Goal: Task Accomplishment & Management: Use online tool/utility

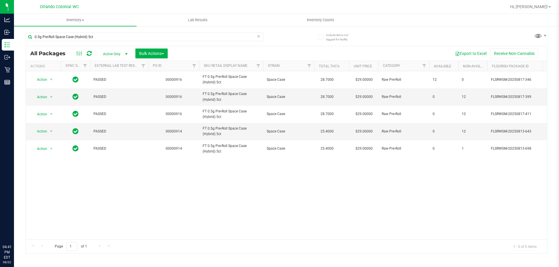
click at [135, 40] on input "0.5g Pre-Roll Space Case (Hybrid) 5ct" at bounding box center [145, 37] width 238 height 9
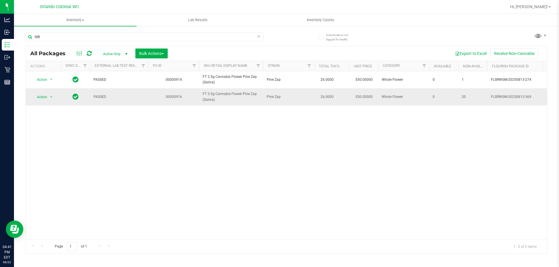
type input "t08"
click at [43, 103] on td "Action Action Edit attributes Global inventory Locate package Package audit log…" at bounding box center [43, 96] width 35 height 17
click at [43, 98] on span "Action" at bounding box center [40, 97] width 16 height 8
click at [49, 162] on li "Unlock package" at bounding box center [50, 166] width 37 height 9
click at [227, 38] on input "t08" at bounding box center [145, 37] width 238 height 9
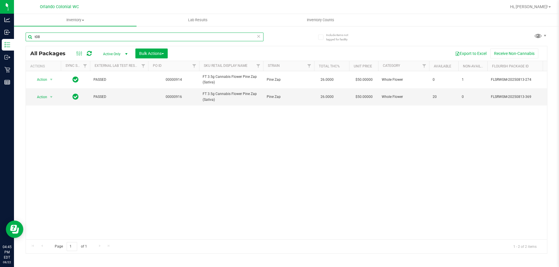
click at [227, 38] on input "t08" at bounding box center [145, 37] width 238 height 9
type input "["
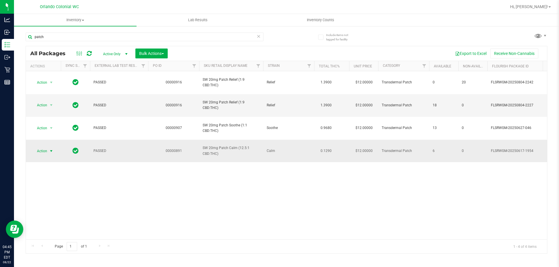
click at [34, 147] on span "Action" at bounding box center [40, 151] width 16 height 8
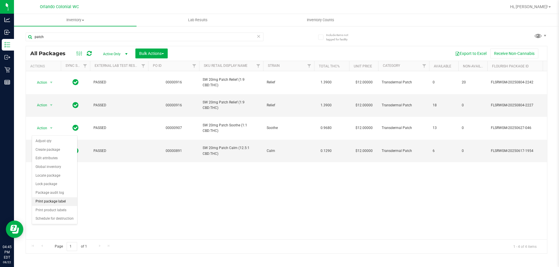
click at [58, 203] on li "Print package label" at bounding box center [54, 202] width 45 height 9
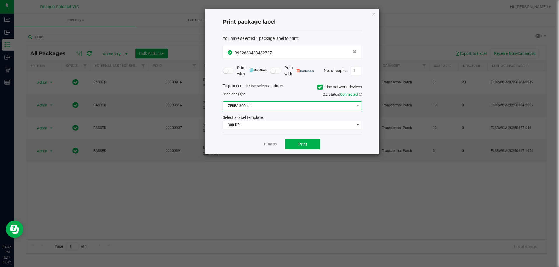
click at [286, 104] on span "ZEBRA-300dpi" at bounding box center [288, 106] width 131 height 8
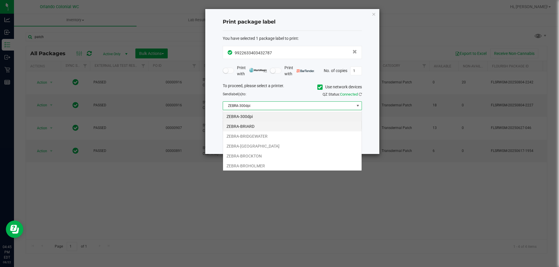
scroll to position [9, 139]
click at [266, 128] on li "ZEBRA-BRIARD" at bounding box center [292, 127] width 138 height 10
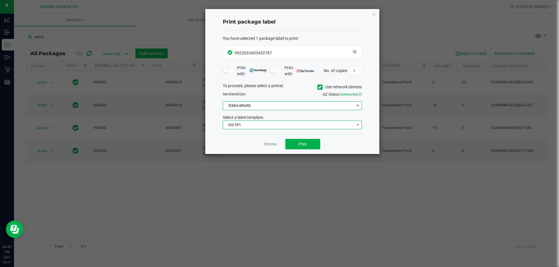
click at [266, 126] on span "300 DPI" at bounding box center [288, 125] width 131 height 8
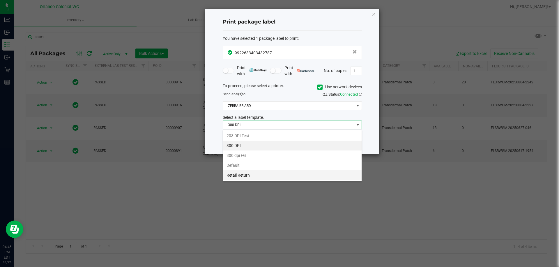
click at [262, 173] on li "Retail Return" at bounding box center [292, 175] width 138 height 10
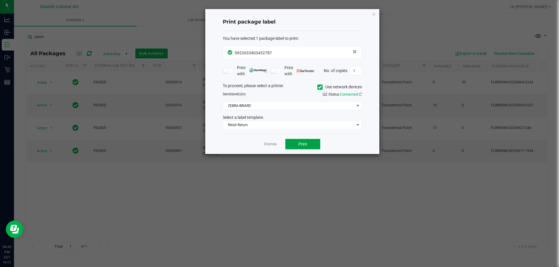
click at [292, 146] on button "Print" at bounding box center [302, 144] width 35 height 10
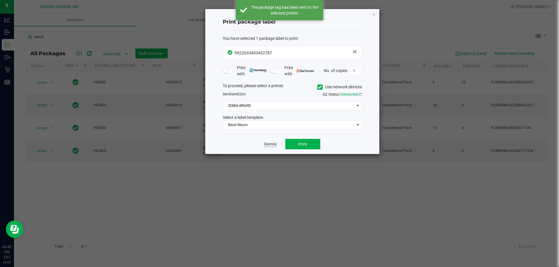
click at [269, 145] on link "Dismiss" at bounding box center [270, 144] width 13 height 5
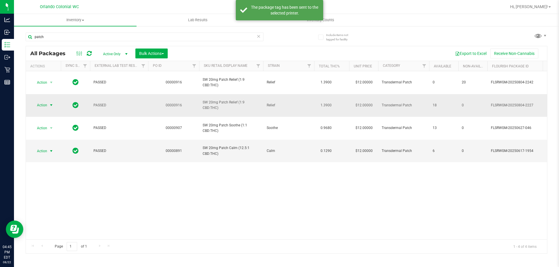
click at [52, 103] on span "select" at bounding box center [51, 105] width 5 height 5
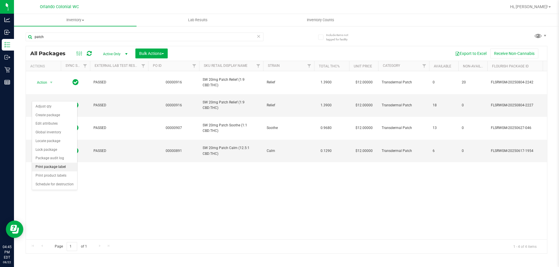
click at [58, 169] on li "Print package label" at bounding box center [54, 167] width 45 height 9
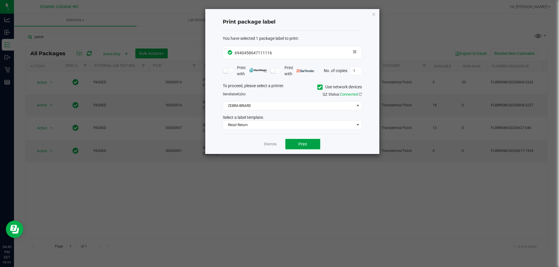
click at [306, 140] on button "Print" at bounding box center [302, 144] width 35 height 10
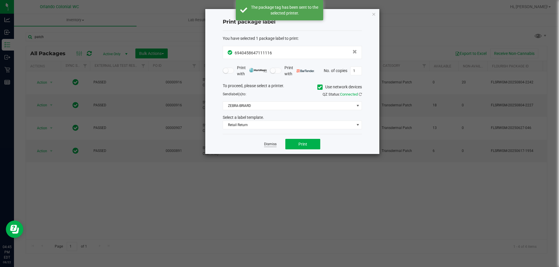
click at [270, 145] on link "Dismiss" at bounding box center [270, 144] width 13 height 5
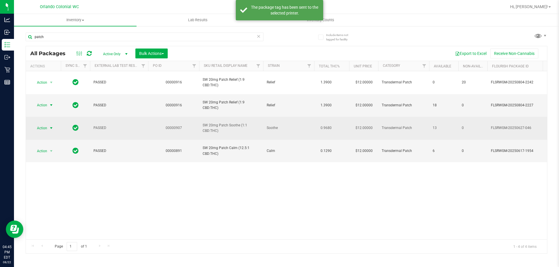
click at [42, 124] on span "Action" at bounding box center [40, 128] width 16 height 8
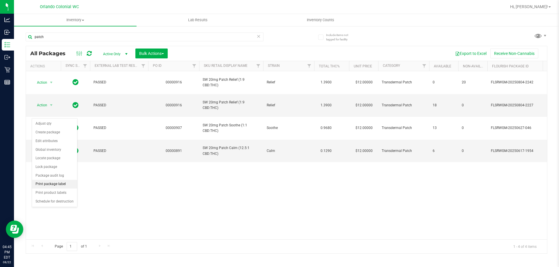
click at [70, 186] on li "Print package label" at bounding box center [54, 184] width 45 height 9
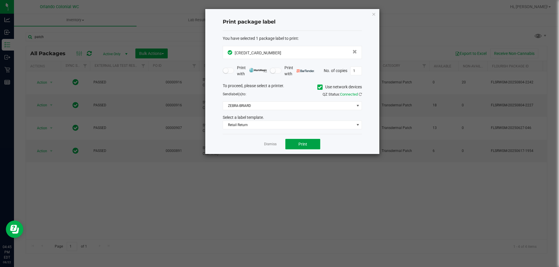
click at [298, 145] on button "Print" at bounding box center [302, 144] width 35 height 10
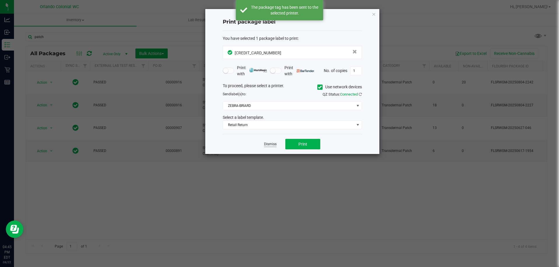
click at [276, 144] on link "Dismiss" at bounding box center [270, 144] width 13 height 5
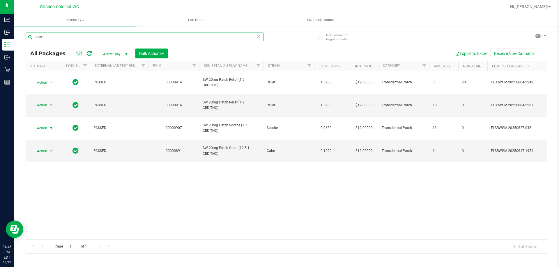
click at [60, 37] on input "patch" at bounding box center [145, 37] width 238 height 9
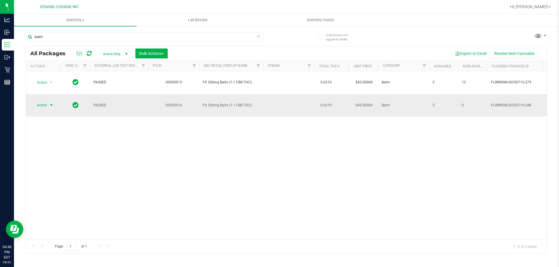
click at [45, 101] on span "Action" at bounding box center [40, 105] width 16 height 8
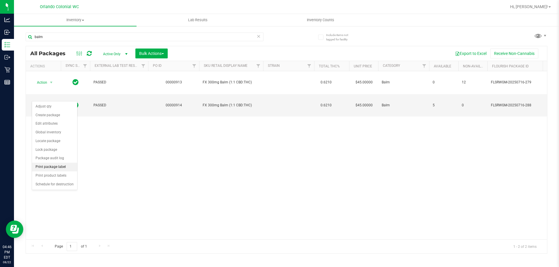
click at [51, 168] on li "Print package label" at bounding box center [54, 167] width 45 height 9
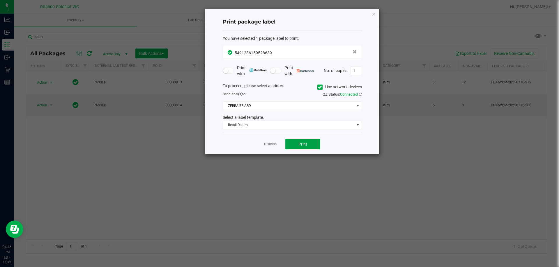
click at [296, 145] on button "Print" at bounding box center [302, 144] width 35 height 10
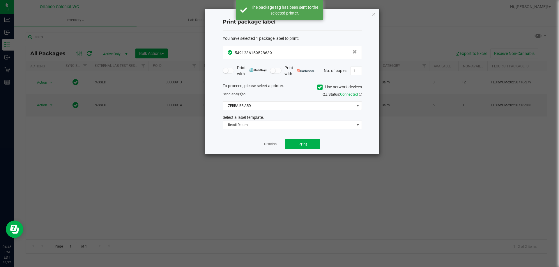
click at [267, 148] on div "Dismiss Print" at bounding box center [292, 144] width 139 height 20
click at [267, 147] on app-cancel-button "Dismiss" at bounding box center [270, 144] width 13 height 6
click at [269, 146] on link "Dismiss" at bounding box center [270, 144] width 13 height 5
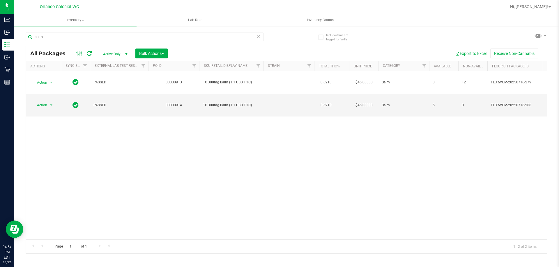
click at [170, 42] on div "balm" at bounding box center [145, 39] width 238 height 13
click at [170, 38] on input "balm" at bounding box center [145, 37] width 238 height 9
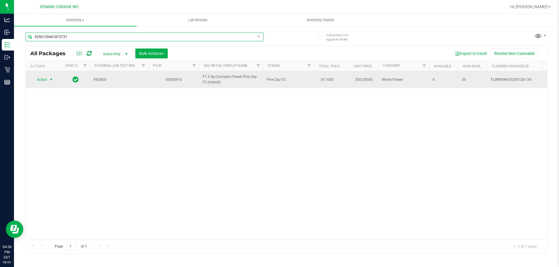
type input "9250129441815731"
click at [43, 75] on td "Action Action Edit attributes Global inventory Locate package Package audit log…" at bounding box center [43, 79] width 35 height 17
click at [43, 79] on span "Action" at bounding box center [40, 80] width 16 height 8
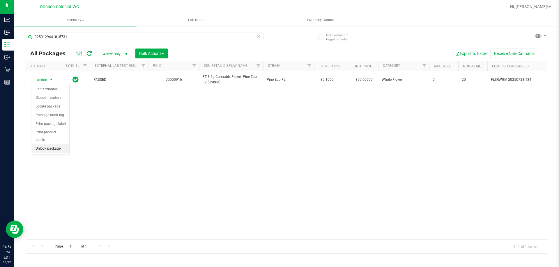
click at [48, 145] on li "Unlock package" at bounding box center [50, 149] width 37 height 9
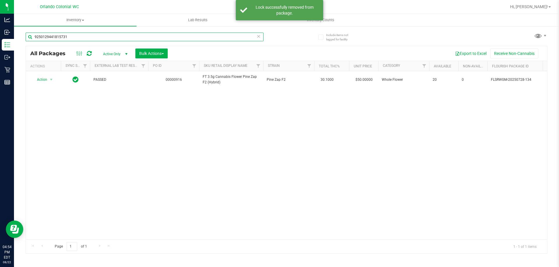
click at [64, 34] on input "9250129441815731" at bounding box center [145, 37] width 238 height 9
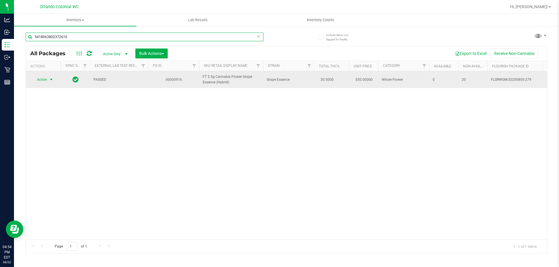
type input "5418063802372610"
click at [46, 78] on span "Action" at bounding box center [40, 80] width 16 height 8
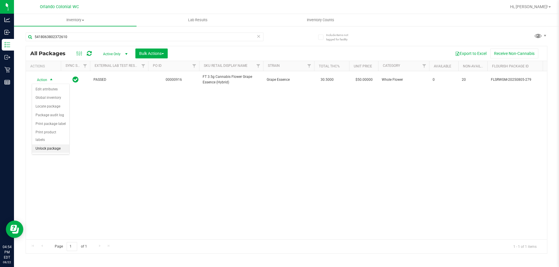
click at [45, 145] on li "Unlock package" at bounding box center [50, 149] width 37 height 9
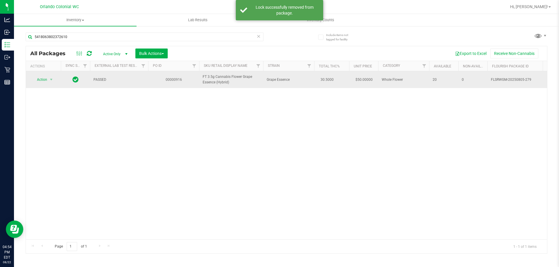
click at [219, 79] on span "FT 3.5g Cannabis Flower Grape Essence (Hybrid)" at bounding box center [231, 79] width 57 height 11
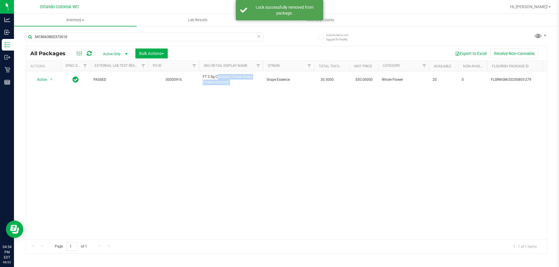
copy tr "FT 3.5g Cannabis Flower Grape Essence (Hybrid)"
click at [224, 37] on input "5418063802372610" at bounding box center [145, 37] width 238 height 9
paste input "FT 3.5g Cannabis Flower Grape Essence (Hybrid)"
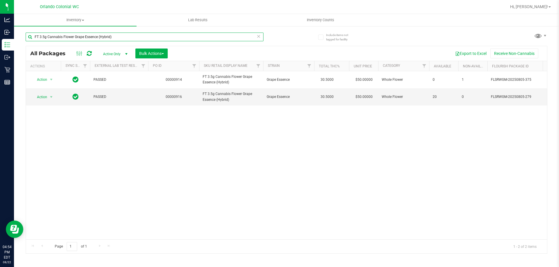
click at [201, 41] on input "FT 3.5g Cannabis Flower Grape Essence (Hybrid)" at bounding box center [145, 37] width 238 height 9
type input "p"
type input "z"
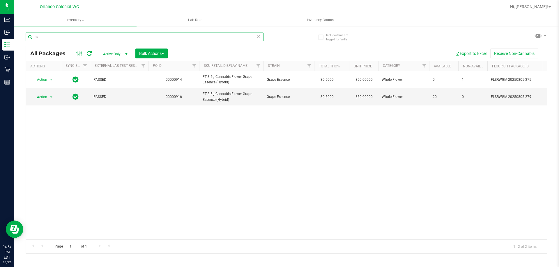
type input "pzt"
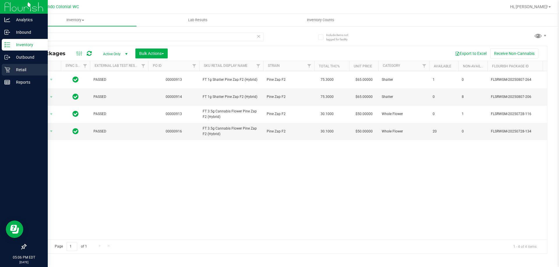
click at [23, 65] on div "Retail" at bounding box center [25, 70] width 46 height 12
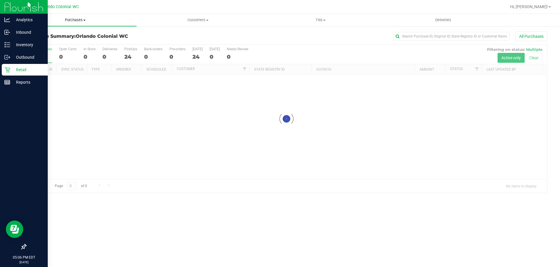
click at [84, 22] on span "Purchases" at bounding box center [75, 19] width 122 height 5
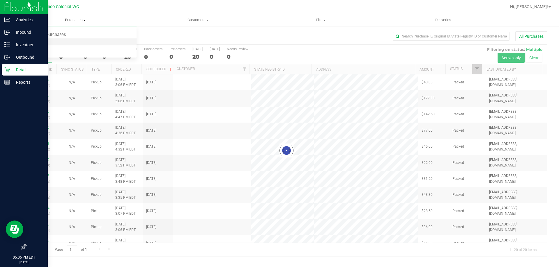
click at [59, 40] on li "Fulfillment" at bounding box center [75, 42] width 122 height 7
